Goal: Task Accomplishment & Management: Use online tool/utility

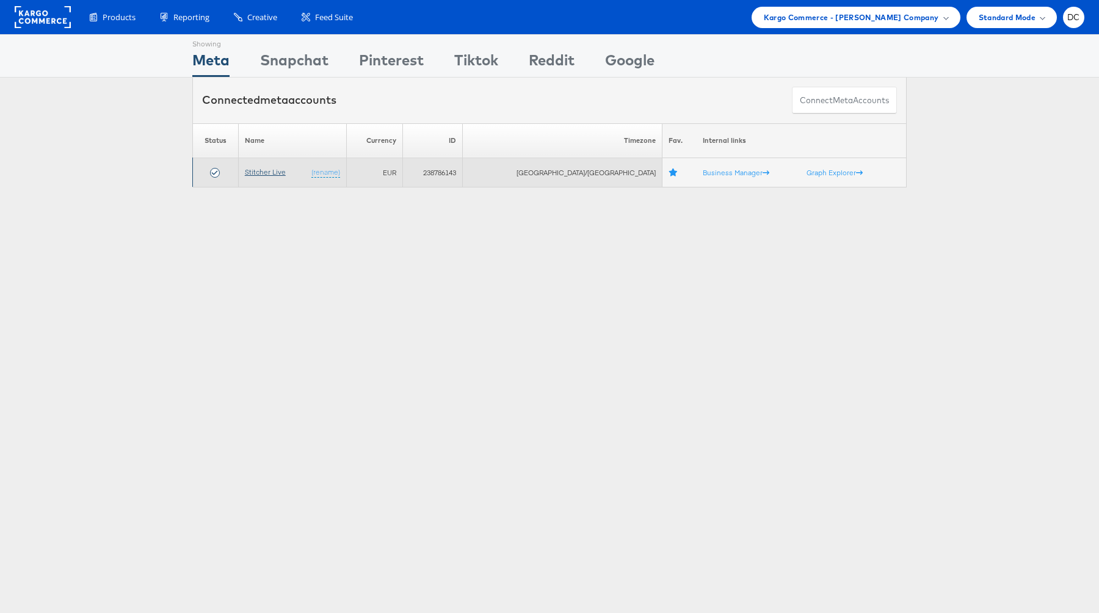
click at [267, 172] on link "Stitcher Live" at bounding box center [265, 171] width 41 height 9
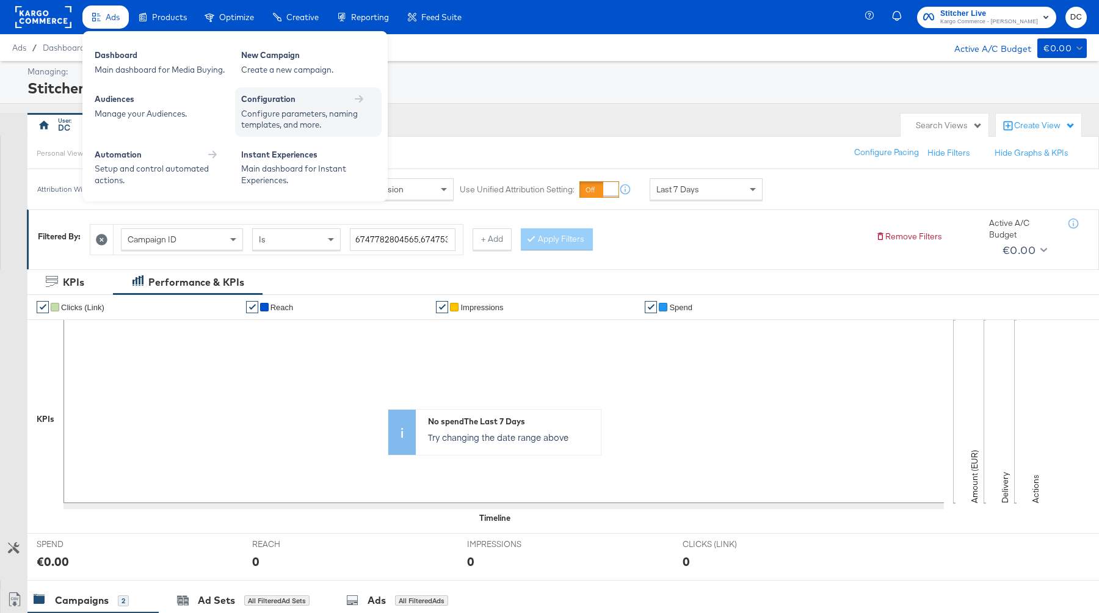
click at [278, 111] on div "Configure parameters, naming templates, and more." at bounding box center [302, 119] width 122 height 23
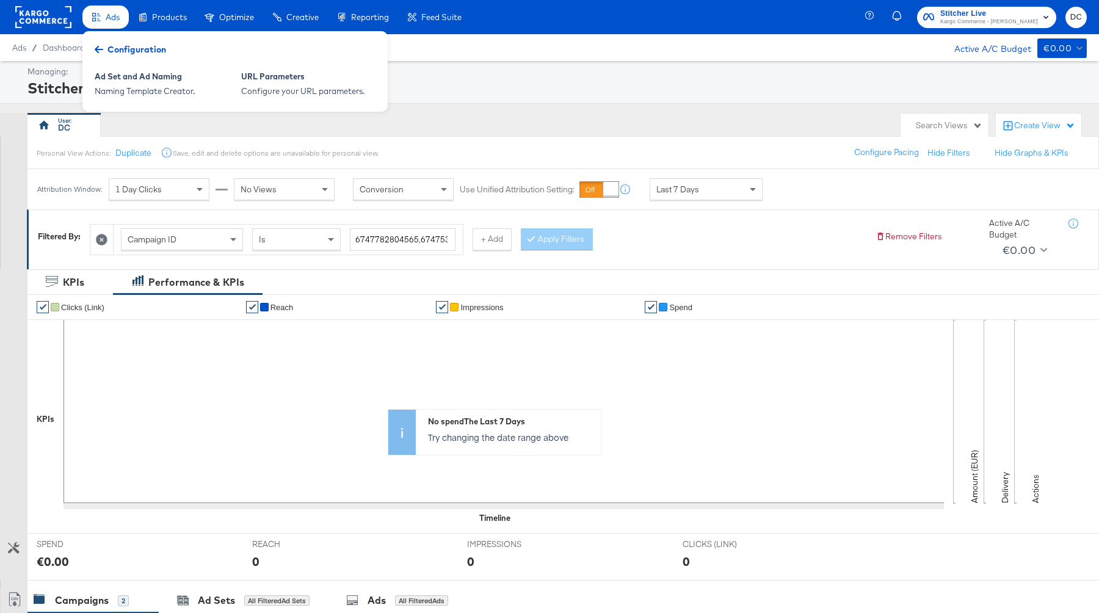
click at [108, 18] on span "Ads" at bounding box center [113, 17] width 14 height 10
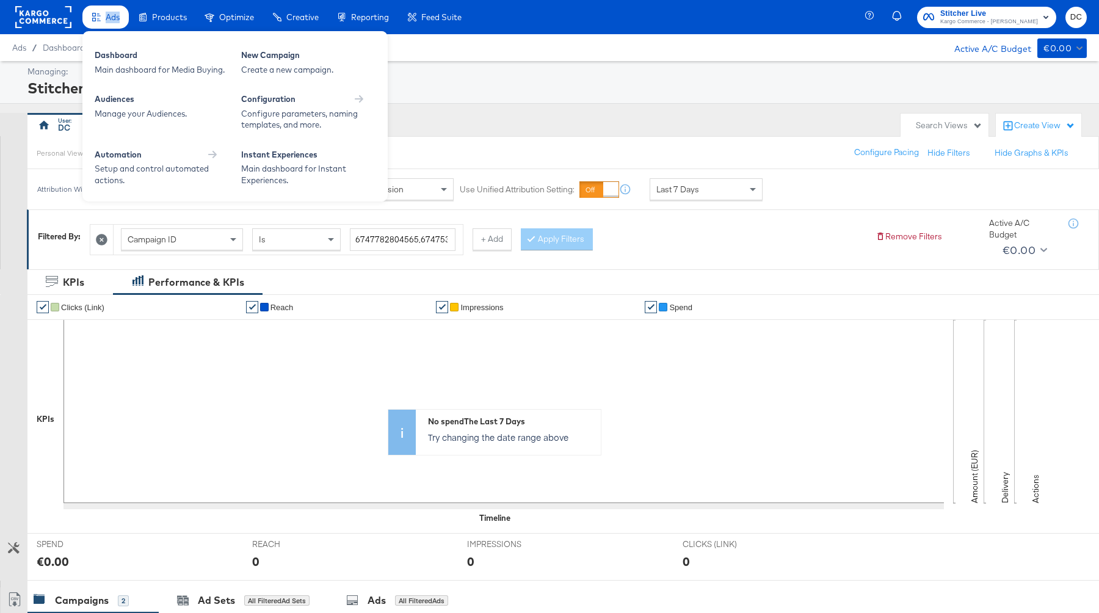
click at [108, 18] on span "Ads" at bounding box center [113, 17] width 14 height 10
click at [10, 103] on div "Managing: Stitcher Live" at bounding box center [549, 82] width 1099 height 43
click at [327, 115] on div "Configure parameters, naming templates, and more." at bounding box center [302, 119] width 122 height 23
click at [461, 90] on div "Stitcher Live" at bounding box center [555, 88] width 1056 height 21
